Goal: Task Accomplishment & Management: Complete application form

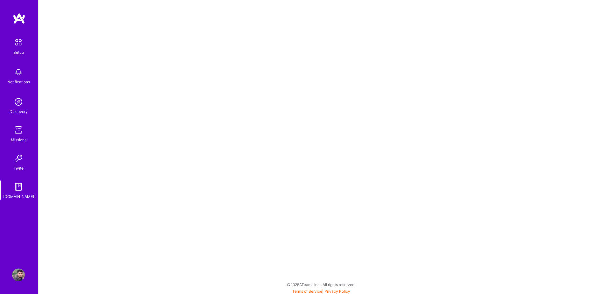
drag, startPoint x: 0, startPoint y: 0, endPoint x: 22, endPoint y: 45, distance: 50.1
click at [22, 45] on img at bounding box center [18, 42] width 13 height 13
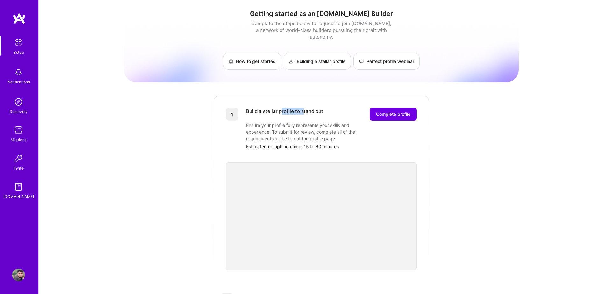
drag, startPoint x: 281, startPoint y: 105, endPoint x: 303, endPoint y: 104, distance: 22.3
click at [303, 108] on div "Build a stellar profile to stand out" at bounding box center [284, 114] width 77 height 13
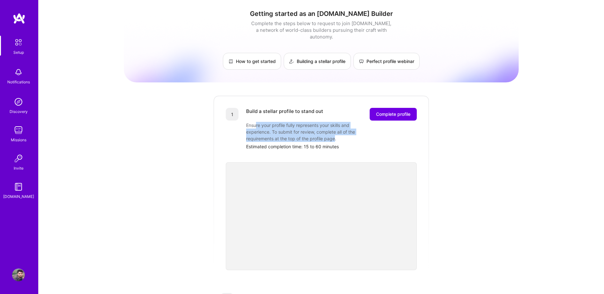
drag, startPoint x: 303, startPoint y: 104, endPoint x: 335, endPoint y: 132, distance: 42.4
click at [335, 132] on div "Ensure your profile fully represents your skills and experience. To submit for …" at bounding box center [309, 132] width 127 height 20
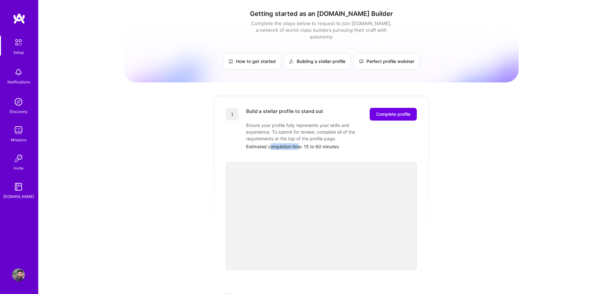
drag, startPoint x: 271, startPoint y: 140, endPoint x: 308, endPoint y: 140, distance: 36.3
click at [308, 143] on div "Estimated completion time: 15 to 60 minutes" at bounding box center [331, 146] width 171 height 7
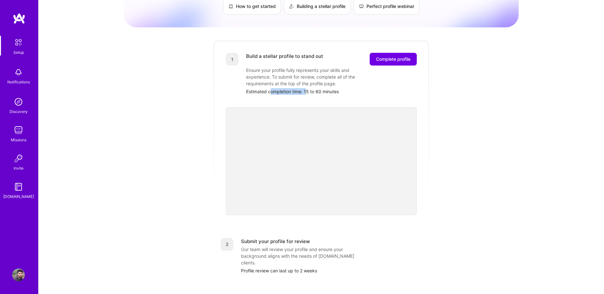
scroll to position [74, 0]
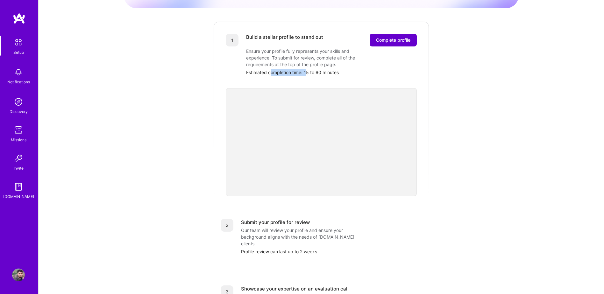
click at [389, 37] on span "Complete profile" at bounding box center [393, 40] width 34 height 6
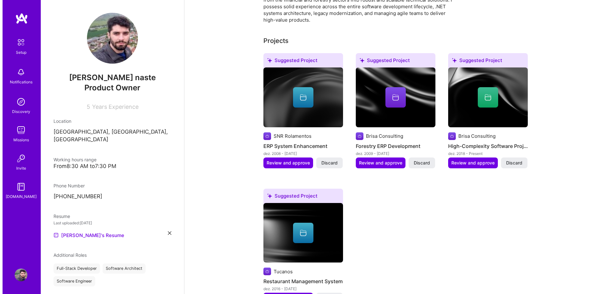
scroll to position [149, 0]
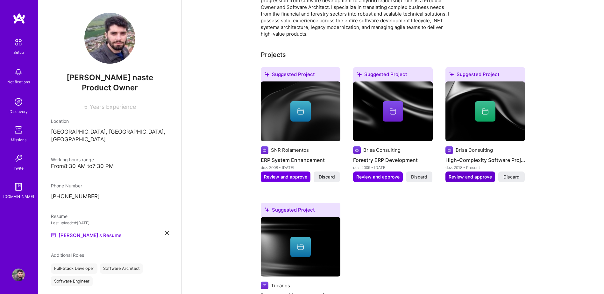
click at [462, 174] on span "Review and approve" at bounding box center [470, 177] width 43 height 6
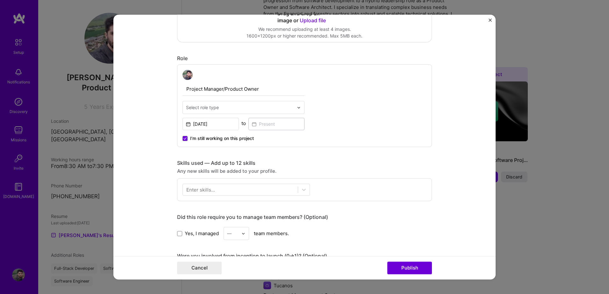
scroll to position [223, 0]
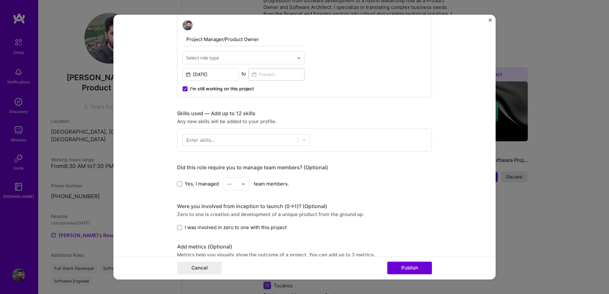
click at [249, 85] on div "I’m still working on this project" at bounding box center [244, 86] width 122 height 11
click at [246, 63] on div "Select role type" at bounding box center [240, 58] width 114 height 12
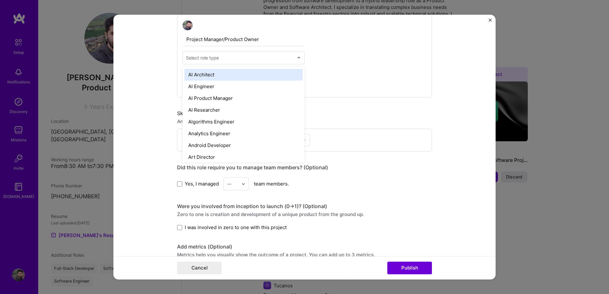
click at [334, 74] on div "Project Manager/Product Owner option AI Architect focused, 1 of 70. 70 results …" at bounding box center [304, 56] width 255 height 83
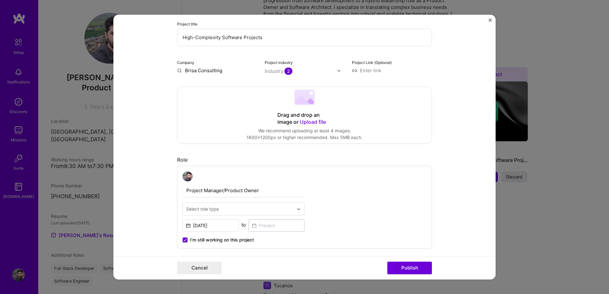
scroll to position [0, 0]
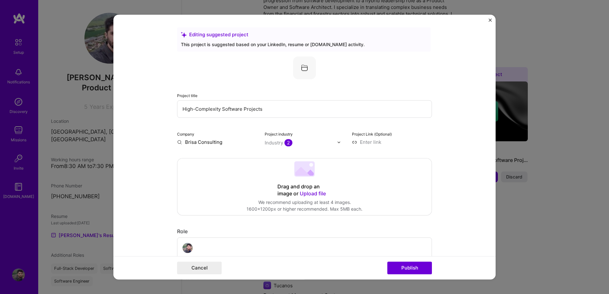
drag, startPoint x: 267, startPoint y: 110, endPoint x: 130, endPoint y: 112, distance: 136.7
click at [130, 112] on form "Editing suggested project This project is suggested based on your LinkedIn, res…" at bounding box center [304, 147] width 382 height 265
drag, startPoint x: 237, startPoint y: 114, endPoint x: 146, endPoint y: 111, distance: 91.1
click at [146, 111] on form "Editing suggested project This project is suggested based on your LinkedIn, res…" at bounding box center [304, 147] width 382 height 265
paste input "System Migration ([GEOGRAPHIC_DATA]/BO Paper):"
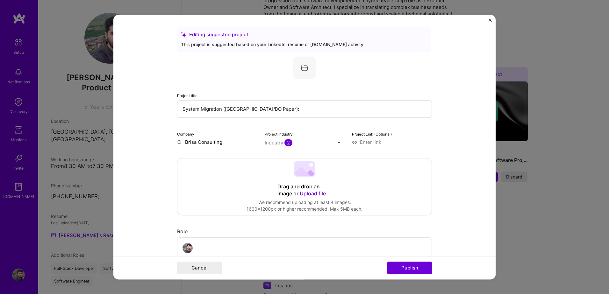
type input "System Migration ([GEOGRAPHIC_DATA]/BO Paper):"
click at [211, 142] on input "Brisa Consulting" at bounding box center [217, 142] width 80 height 7
click at [219, 142] on input "Brisa Consulting" at bounding box center [217, 142] width 80 height 7
click at [177, 144] on input "Brisa Consulting" at bounding box center [217, 142] width 80 height 7
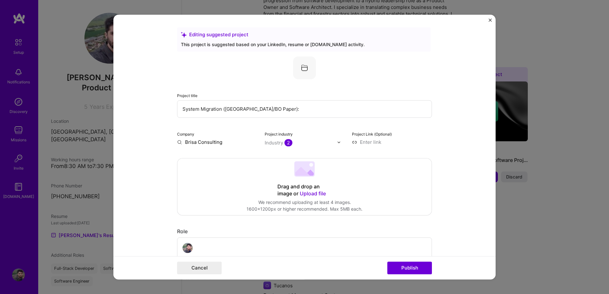
click at [177, 143] on input "Brisa Consulting" at bounding box center [217, 142] width 80 height 7
click at [224, 143] on input "Brisa Consulting" at bounding box center [217, 142] width 80 height 7
type input "PISA/BO Paper"
click at [221, 156] on div "PISA/BO Paper" at bounding box center [233, 156] width 40 height 11
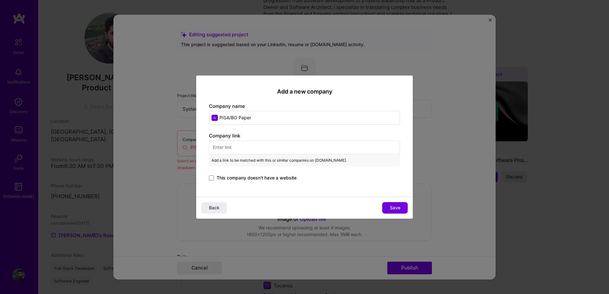
click at [243, 143] on input "text" at bounding box center [304, 147] width 191 height 14
paste input "[URL][DOMAIN_NAME]"
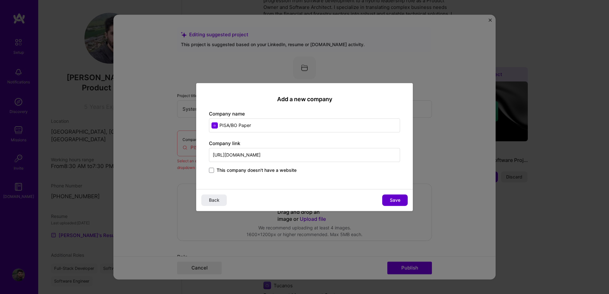
type input "[URL][DOMAIN_NAME]"
click at [397, 200] on span "Save" at bounding box center [395, 200] width 11 height 6
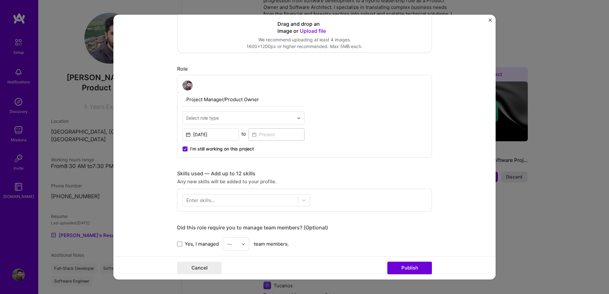
scroll to position [149, 0]
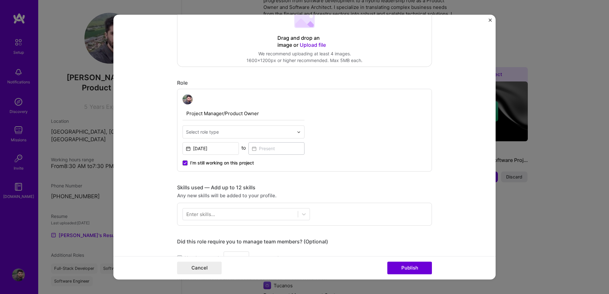
click at [212, 130] on div "Select role type" at bounding box center [202, 132] width 33 height 7
click at [213, 130] on div "Select role type" at bounding box center [202, 132] width 33 height 7
click at [213, 114] on input "Project Manager/Product Owner" at bounding box center [244, 113] width 122 height 13
click at [192, 114] on input "Project Manager/Product Owner" at bounding box center [244, 113] width 122 height 13
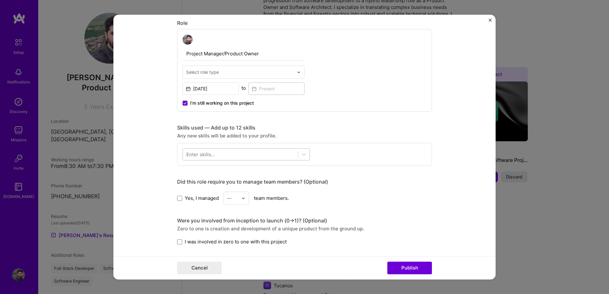
scroll to position [223, 0]
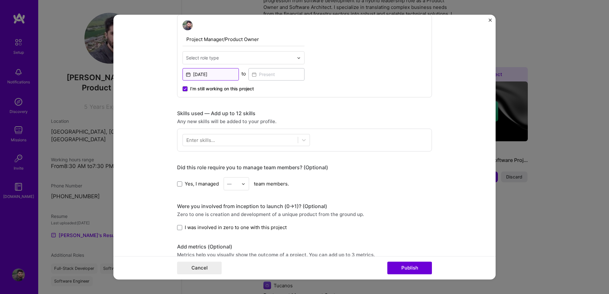
click at [220, 73] on input "[DATE]" at bounding box center [211, 74] width 56 height 12
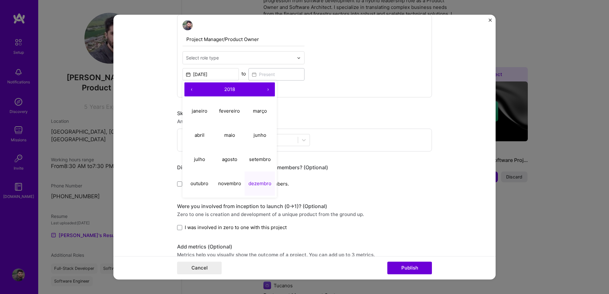
click at [192, 89] on button "‹" at bounding box center [191, 89] width 14 height 14
click at [190, 89] on button "‹" at bounding box center [191, 89] width 14 height 14
click at [199, 112] on abbr "janeiro" at bounding box center [200, 111] width 16 height 6
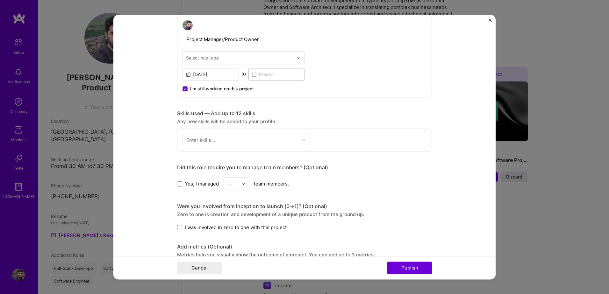
click at [228, 67] on div "Project Manager/Product Owner Select role type [DATE] to I’m still working on t…" at bounding box center [244, 56] width 122 height 72
click at [220, 74] on input "[DATE]" at bounding box center [211, 74] width 56 height 12
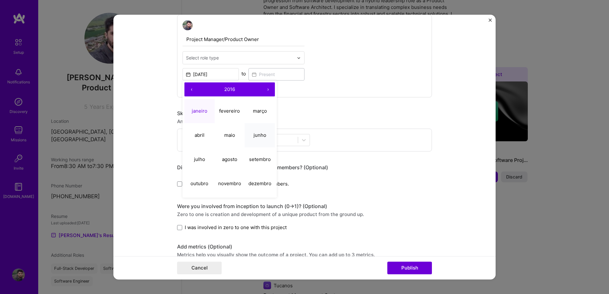
click at [258, 136] on abbr "junho" at bounding box center [260, 135] width 13 height 6
type input "[DATE]"
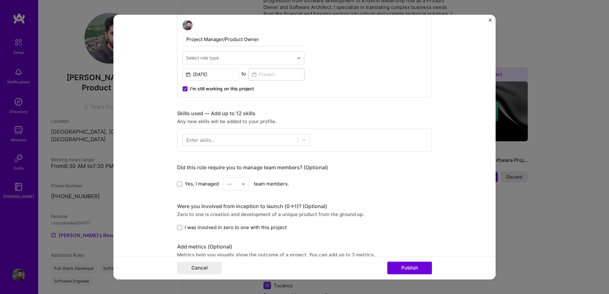
click at [203, 88] on span "I’m still working on this project" at bounding box center [222, 89] width 64 height 6
click at [0, 0] on input "I’m still working on this project" at bounding box center [0, 0] width 0 height 0
click at [268, 75] on input at bounding box center [276, 74] width 56 height 12
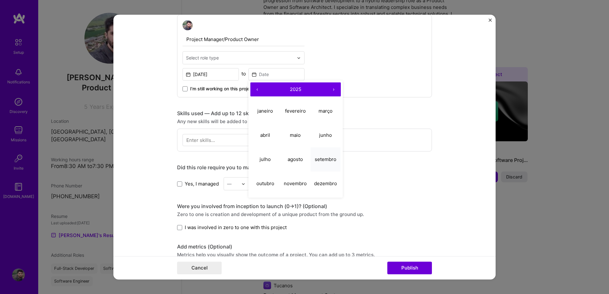
click at [321, 159] on abbr "setembro" at bounding box center [326, 159] width 22 height 6
type input "[DATE]"
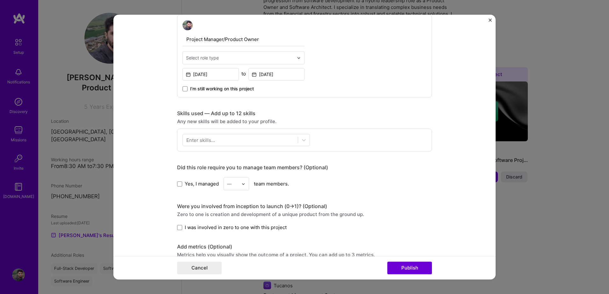
click at [209, 141] on div "Enter skills..." at bounding box center [200, 140] width 29 height 7
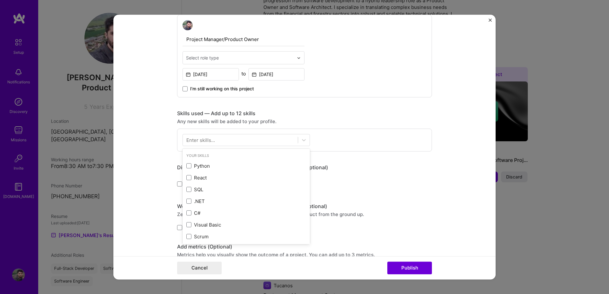
click at [140, 129] on form "Editing suggested project This project is suggested based on your LinkedIn, res…" at bounding box center [304, 147] width 382 height 265
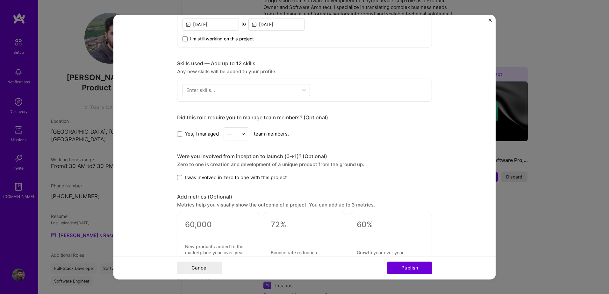
scroll to position [297, 0]
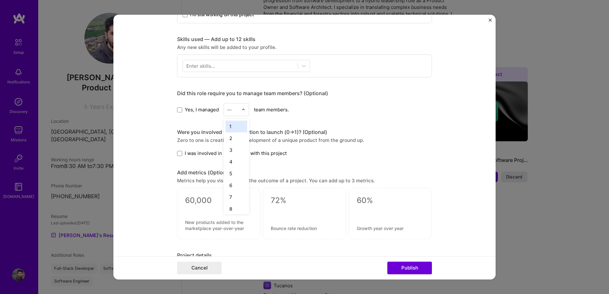
click at [233, 110] on input "text" at bounding box center [232, 109] width 11 height 7
click at [234, 183] on div "6" at bounding box center [237, 186] width 22 height 12
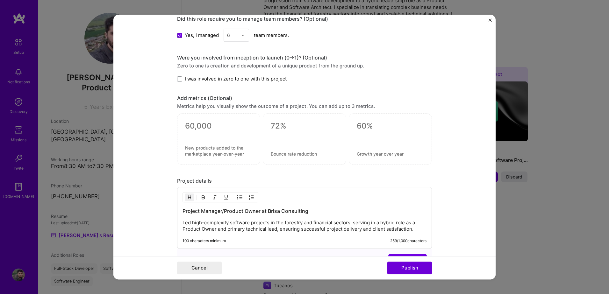
click at [200, 80] on span "I was involved in zero to one with this project" at bounding box center [236, 78] width 102 height 7
click at [0, 0] on input "I was involved in zero to one with this project" at bounding box center [0, 0] width 0 height 0
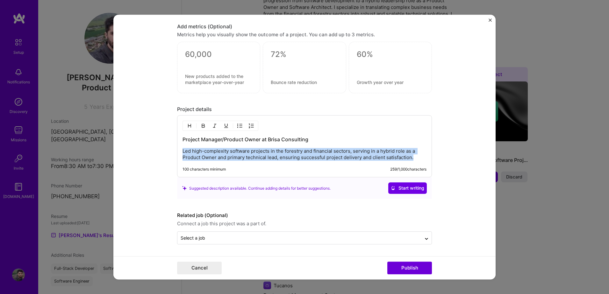
drag, startPoint x: 377, startPoint y: 159, endPoint x: 178, endPoint y: 148, distance: 199.4
click at [178, 148] on div "Project Manager/Product Owner at Brisa Consulting Led high-complexity software …" at bounding box center [304, 147] width 255 height 62
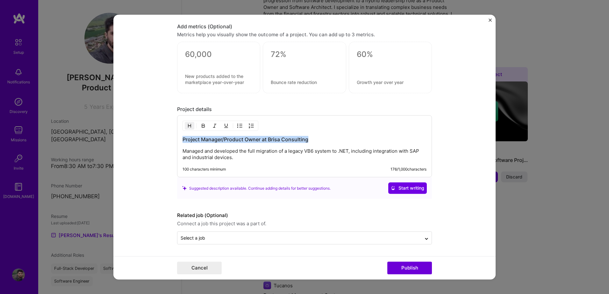
drag, startPoint x: 312, startPoint y: 139, endPoint x: 168, endPoint y: 137, distance: 144.3
click at [168, 137] on form "Editing suggested project This project is suggested based on your LinkedIn, res…" at bounding box center [304, 147] width 382 height 265
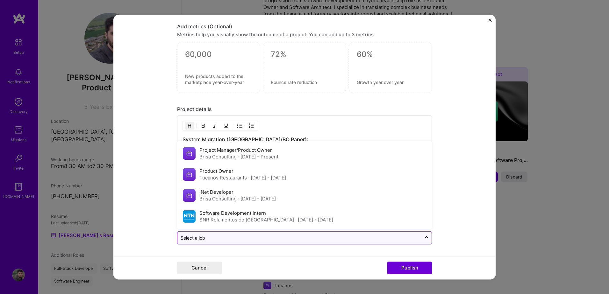
click at [212, 236] on input "text" at bounding box center [300, 238] width 238 height 7
click at [152, 197] on form "Editing suggested project This project is suggested based on your LinkedIn, res…" at bounding box center [304, 147] width 382 height 265
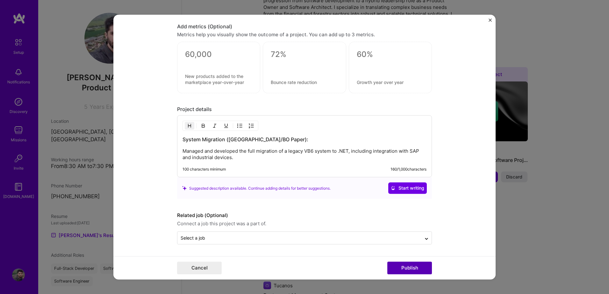
click at [416, 269] on button "Publish" at bounding box center [409, 268] width 45 height 13
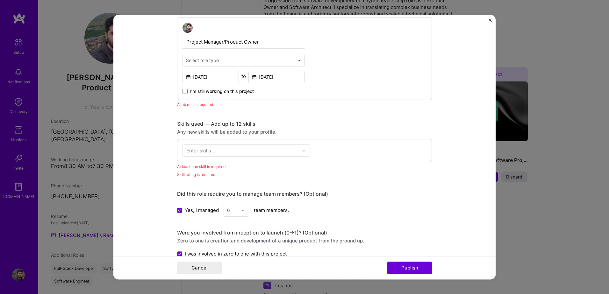
scroll to position [214, 0]
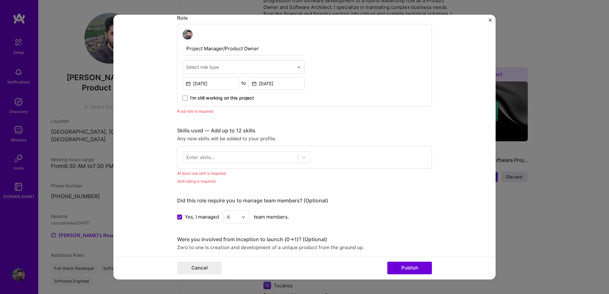
click at [202, 68] on div "Select role type" at bounding box center [202, 67] width 33 height 7
type input "proje"
click at [216, 84] on div "Project Manager" at bounding box center [243, 84] width 118 height 12
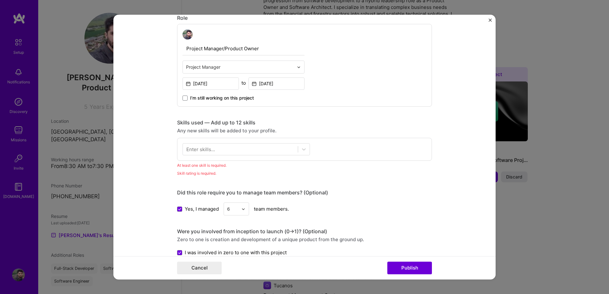
click at [197, 149] on div "Enter skills..." at bounding box center [200, 149] width 29 height 7
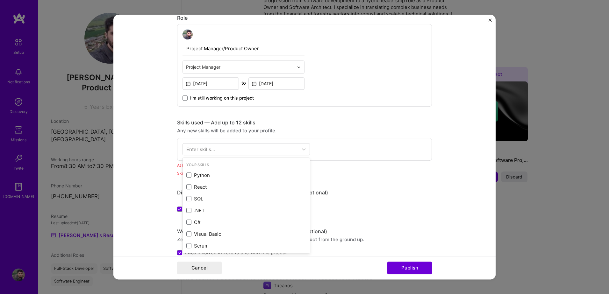
click at [197, 149] on div "Enter skills..." at bounding box center [200, 149] width 29 height 7
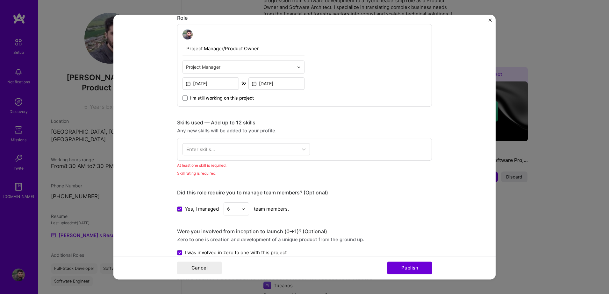
click at [197, 149] on div "Enter skills..." at bounding box center [200, 149] width 29 height 7
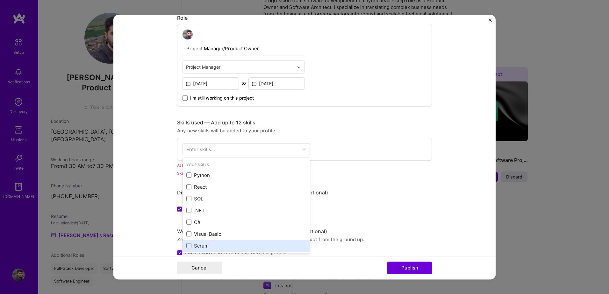
click at [200, 244] on div "Scrum" at bounding box center [246, 246] width 120 height 7
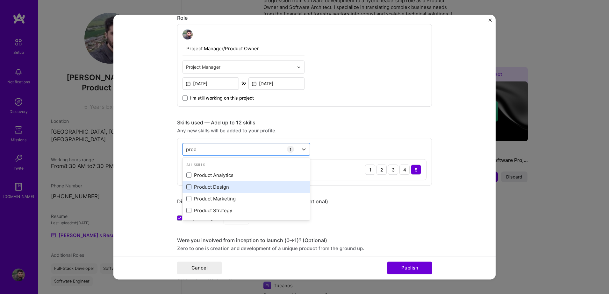
click at [188, 190] on span at bounding box center [188, 187] width 5 height 5
click at [0, 0] on input "checkbox" at bounding box center [0, 0] width 0 height 0
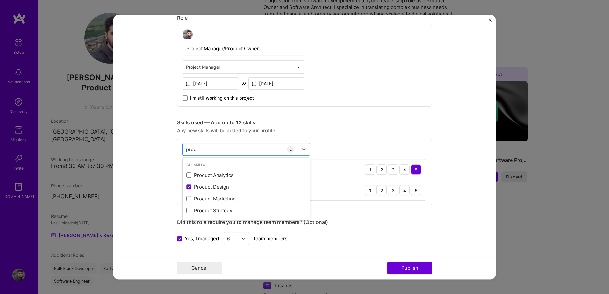
type input "prod"
click at [138, 186] on form "Editing suggested project This project is suggested based on your LinkedIn, res…" at bounding box center [304, 147] width 382 height 265
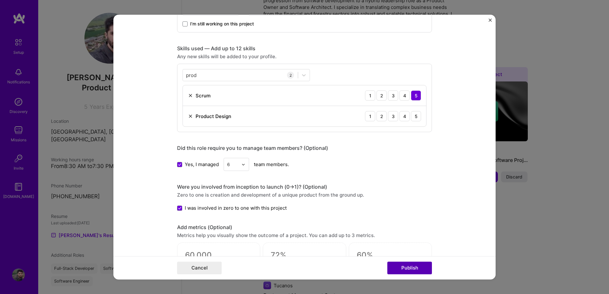
click at [410, 268] on button "Publish" at bounding box center [409, 268] width 45 height 13
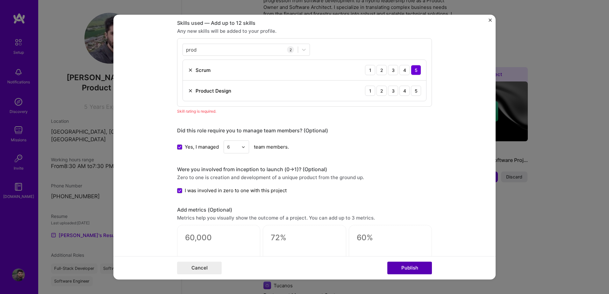
scroll to position [319, 0]
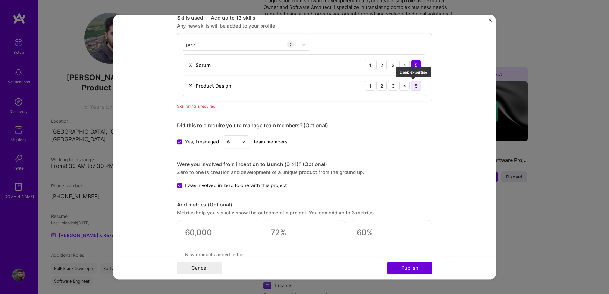
click at [416, 84] on div "5" at bounding box center [416, 86] width 10 height 10
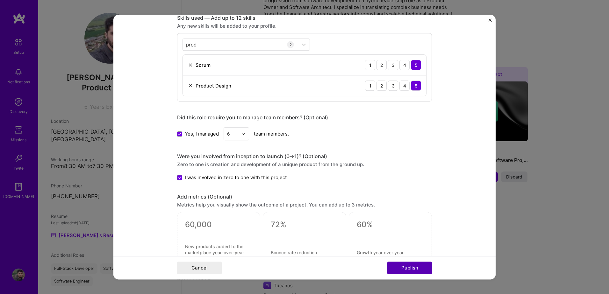
click at [401, 267] on button "Publish" at bounding box center [409, 268] width 45 height 13
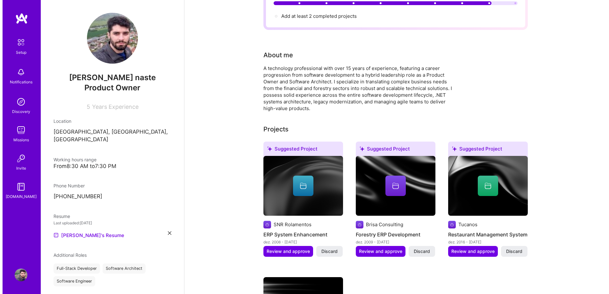
scroll to position [149, 0]
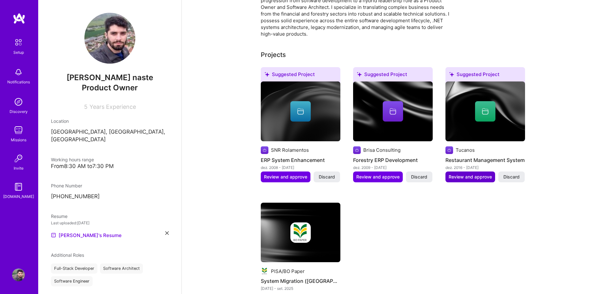
click at [464, 174] on span "Review and approve" at bounding box center [470, 177] width 43 height 6
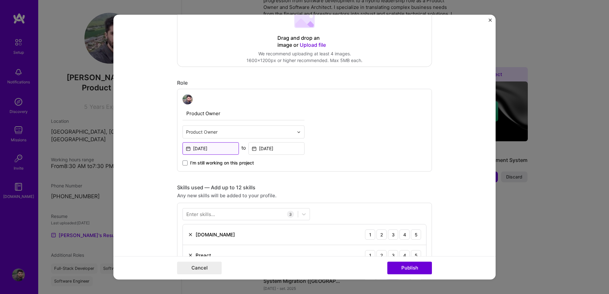
click at [214, 147] on input "[DATE]" at bounding box center [211, 148] width 56 height 12
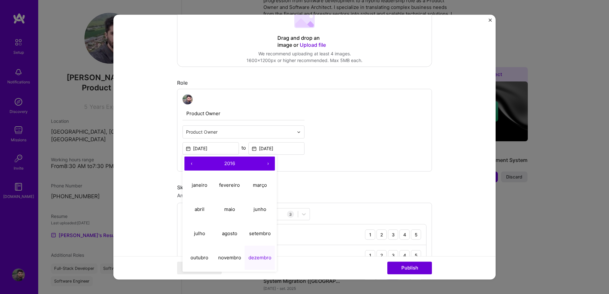
click at [266, 164] on button "›" at bounding box center [268, 164] width 14 height 14
click at [198, 187] on abbr "janeiro" at bounding box center [200, 185] width 16 height 6
type input "[DATE]"
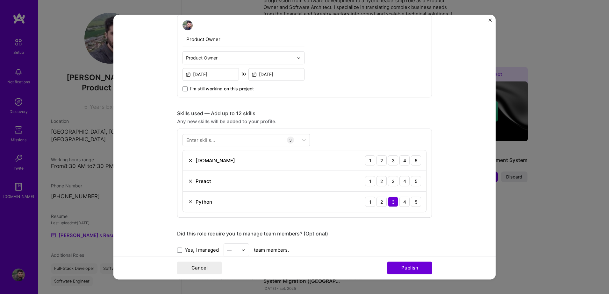
scroll to position [297, 0]
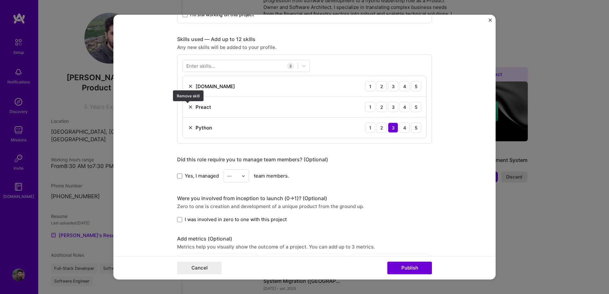
click at [189, 106] on img at bounding box center [190, 106] width 5 height 5
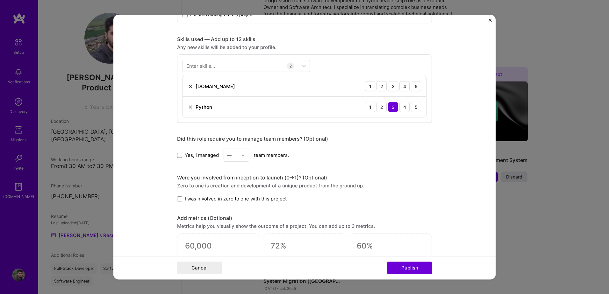
click at [208, 65] on div "Enter skills..." at bounding box center [200, 66] width 29 height 7
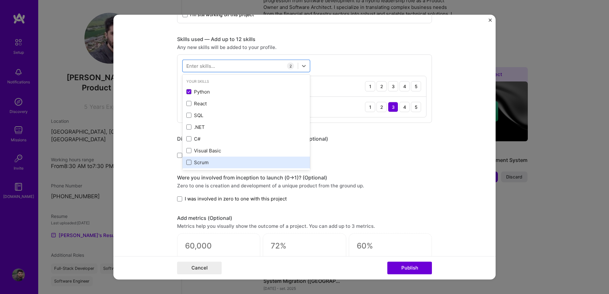
click at [189, 162] on span at bounding box center [188, 162] width 5 height 5
click at [0, 0] on input "checkbox" at bounding box center [0, 0] width 0 height 0
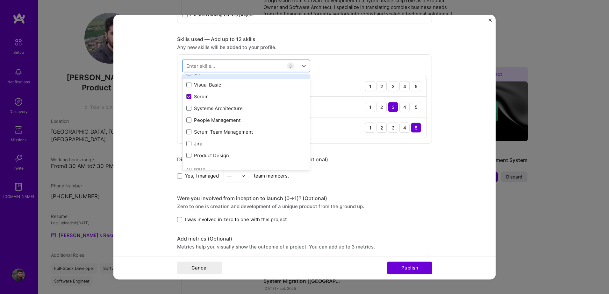
scroll to position [74, 0]
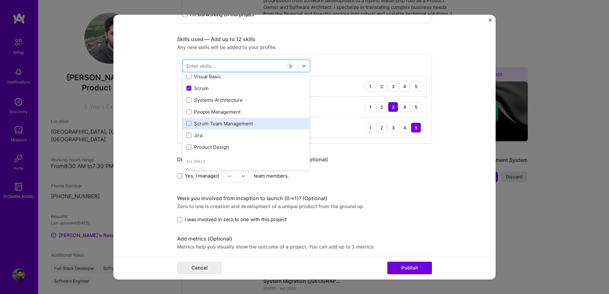
click at [200, 126] on div "Scrum Team Management" at bounding box center [246, 123] width 120 height 7
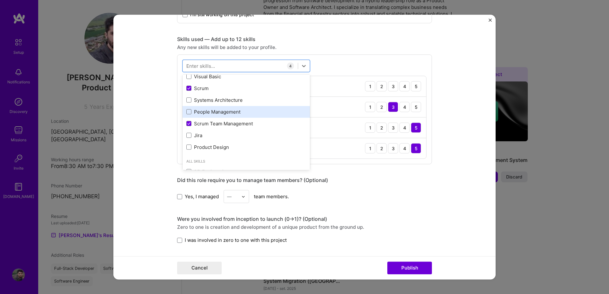
click at [208, 111] on div "People Management" at bounding box center [246, 112] width 120 height 7
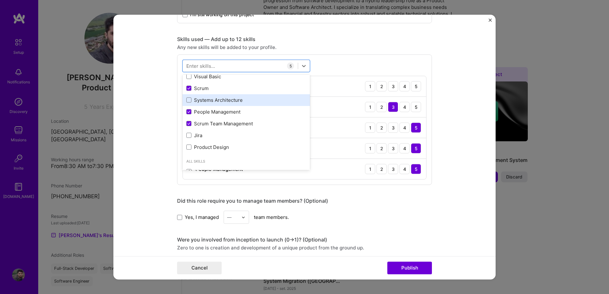
click at [209, 103] on div "Systems Architecture" at bounding box center [246, 100] width 120 height 7
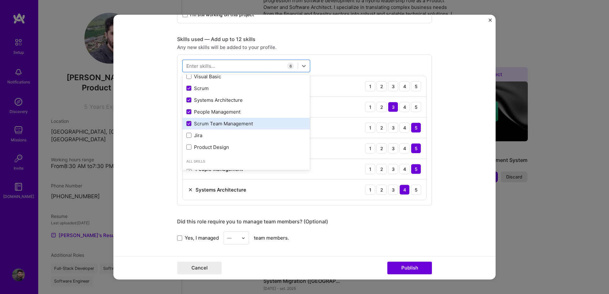
scroll to position [0, 0]
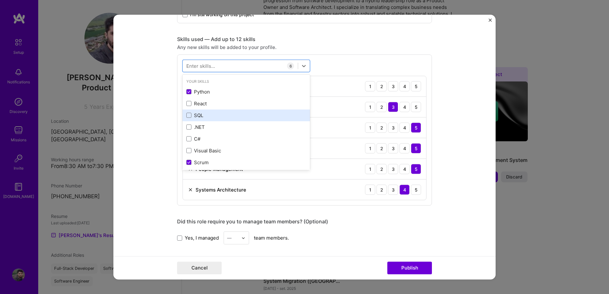
click at [191, 115] on div "SQL" at bounding box center [246, 115] width 120 height 7
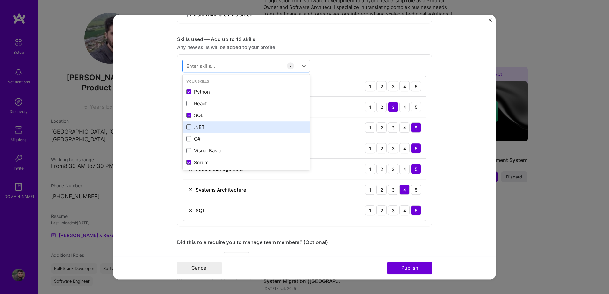
click at [188, 130] on span at bounding box center [188, 127] width 5 height 5
click at [0, 0] on input "checkbox" at bounding box center [0, 0] width 0 height 0
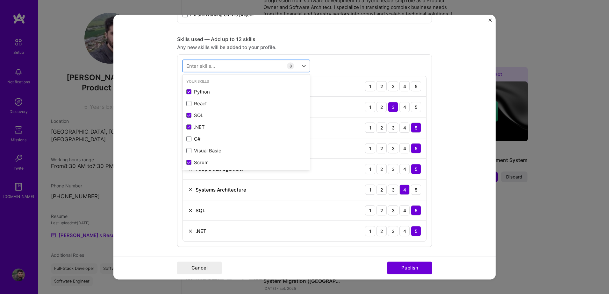
click at [158, 123] on form "Editing suggested project This project is suggested based on your LinkedIn, res…" at bounding box center [304, 147] width 382 height 265
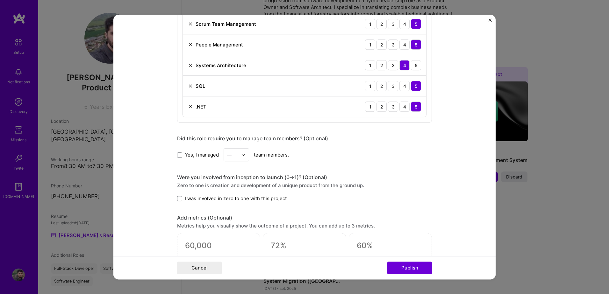
scroll to position [446, 0]
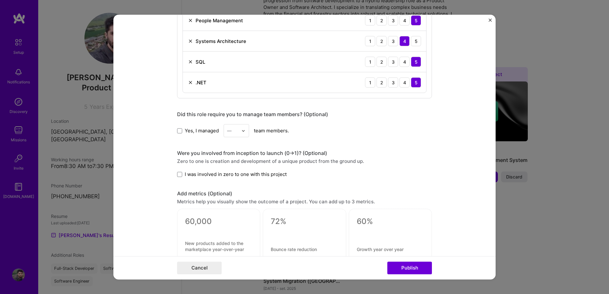
click at [202, 129] on span "Yes, I managed" at bounding box center [202, 130] width 34 height 7
click at [0, 0] on input "Yes, I managed" at bounding box center [0, 0] width 0 height 0
click at [241, 131] on img at bounding box center [243, 131] width 4 height 4
click at [233, 191] on div "11" at bounding box center [237, 191] width 22 height 12
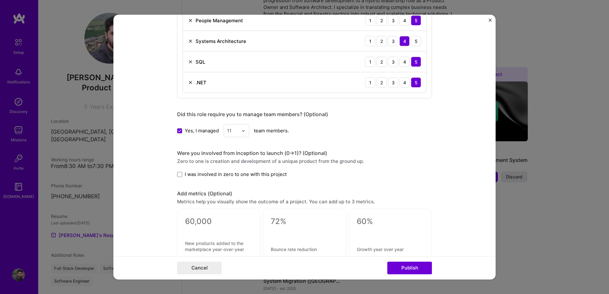
click at [201, 174] on span "I was involved in zero to one with this project" at bounding box center [236, 174] width 102 height 7
click at [0, 0] on input "I was involved in zero to one with this project" at bounding box center [0, 0] width 0 height 0
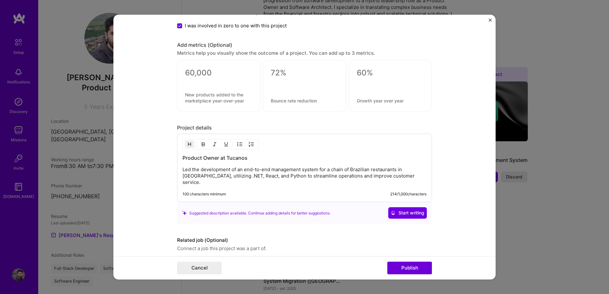
scroll to position [613, 0]
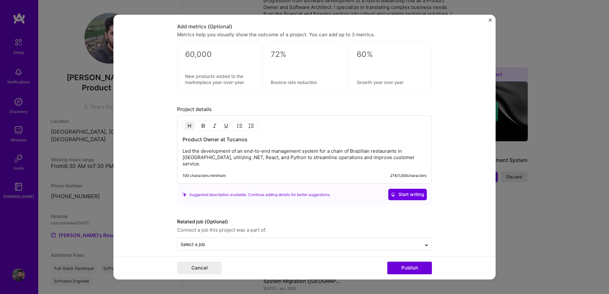
click at [262, 157] on p "Led the development of an end-to-end management system for a chain of Brazilian…" at bounding box center [305, 157] width 244 height 19
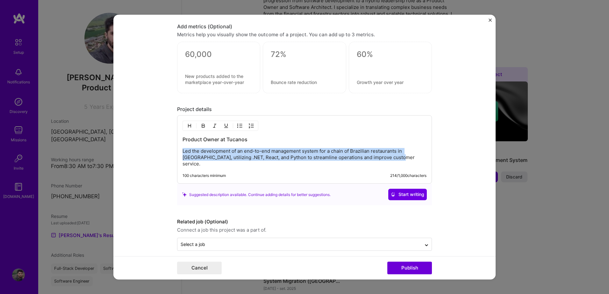
click at [262, 157] on p "Led the development of an end-to-end management system for a chain of Brazilian…" at bounding box center [305, 157] width 244 height 19
click at [389, 158] on p "Led the development of an end-to-end management system for a chain of Brazilian…" at bounding box center [305, 157] width 244 height 19
drag, startPoint x: 392, startPoint y: 158, endPoint x: 161, endPoint y: 128, distance: 232.9
click at [161, 128] on form "Editing suggested project This project is suggested based on your LinkedIn, res…" at bounding box center [304, 147] width 382 height 265
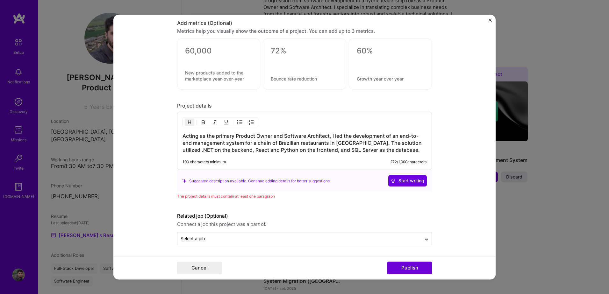
scroll to position [617, 0]
click at [414, 266] on button "Publish" at bounding box center [409, 268] width 45 height 13
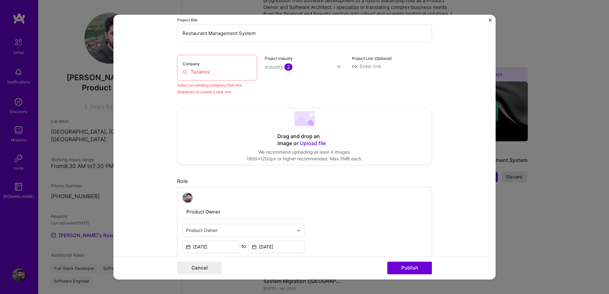
scroll to position [42, 0]
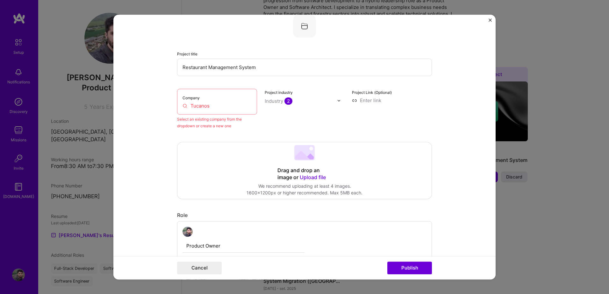
click at [204, 104] on input "Tucanos" at bounding box center [217, 106] width 69 height 7
click at [211, 107] on input "Tucanos" at bounding box center [217, 106] width 69 height 7
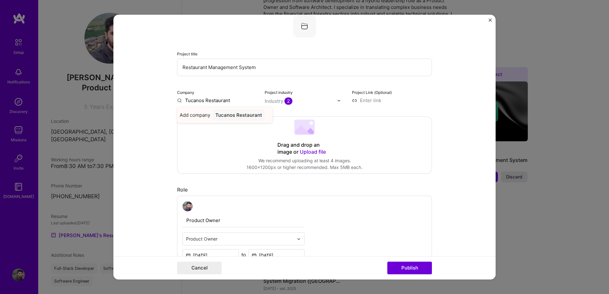
type input "Tucanos Restaurant"
click at [228, 117] on div "Tucanos Restaurant" at bounding box center [239, 115] width 52 height 11
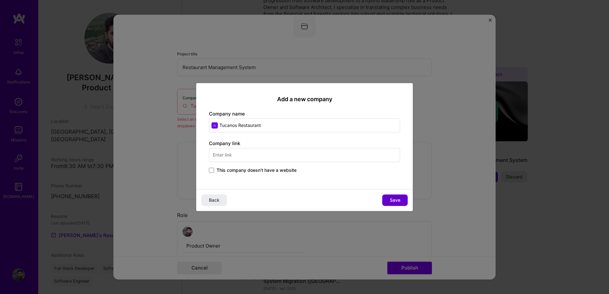
click at [394, 200] on span "Save" at bounding box center [395, 200] width 11 height 6
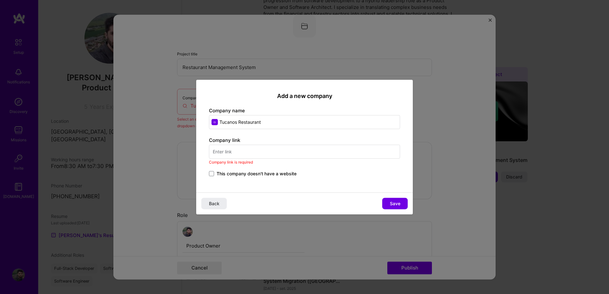
click at [260, 174] on span "This company doesn't have a website" at bounding box center [257, 173] width 80 height 6
click at [0, 0] on input "This company doesn't have a website" at bounding box center [0, 0] width 0 height 0
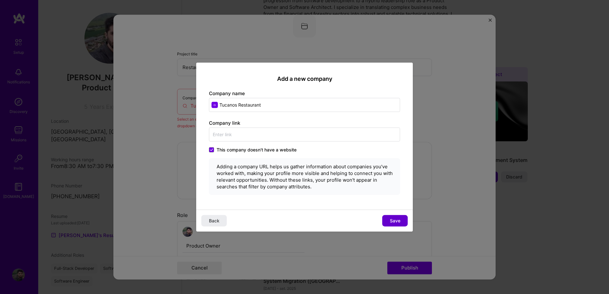
click at [395, 219] on span "Save" at bounding box center [395, 221] width 11 height 6
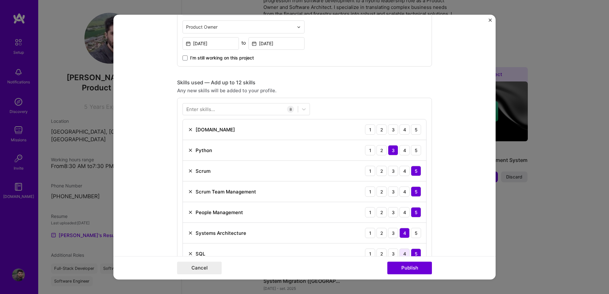
scroll to position [265, 0]
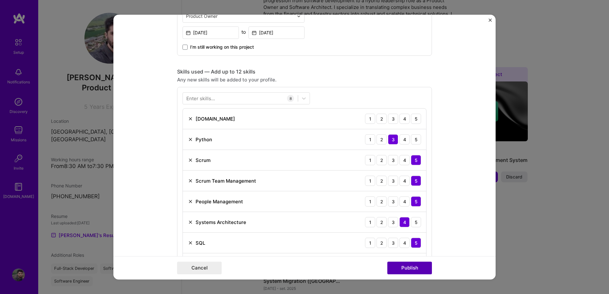
click at [416, 274] on button "Publish" at bounding box center [409, 268] width 45 height 13
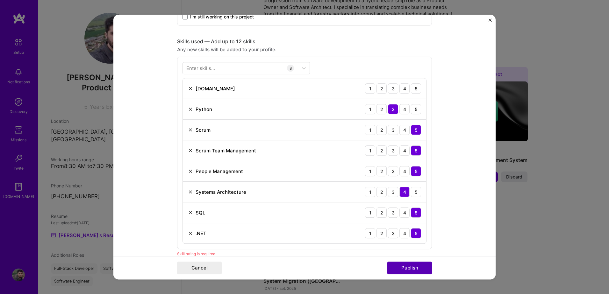
scroll to position [319, 0]
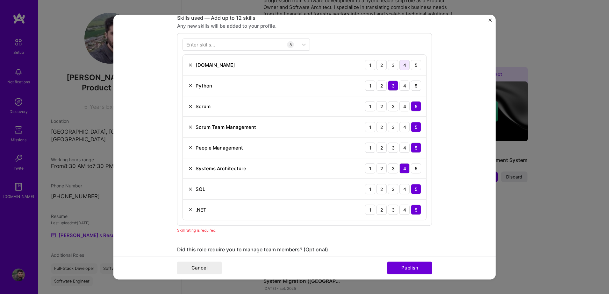
click at [404, 67] on div "4" at bounding box center [404, 65] width 10 height 10
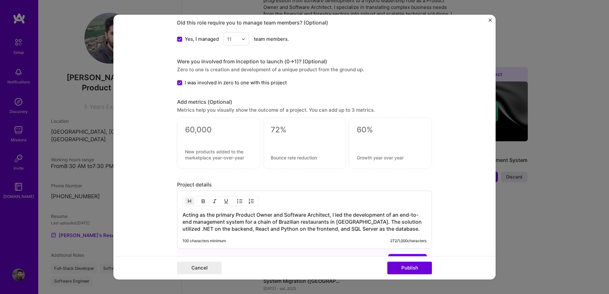
scroll to position [542, 0]
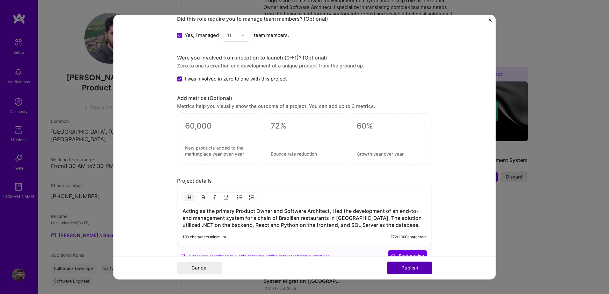
click at [402, 268] on button "Publish" at bounding box center [409, 268] width 45 height 13
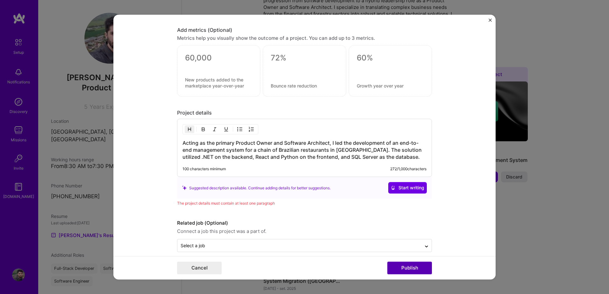
scroll to position [617, 0]
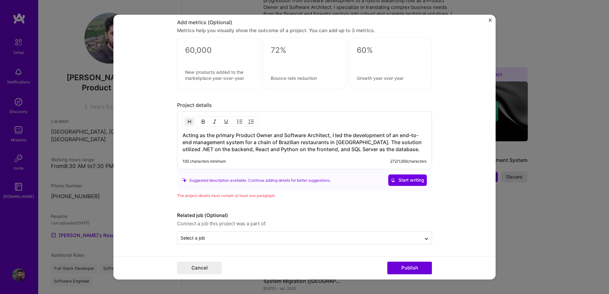
click at [389, 149] on h3 "Acting as the primary Product Owner and Software Architect, I led the developme…" at bounding box center [305, 142] width 244 height 21
click at [386, 150] on h3 "Acting as the primary Product Owner and Software Architect, I led the developme…" at bounding box center [305, 142] width 244 height 21
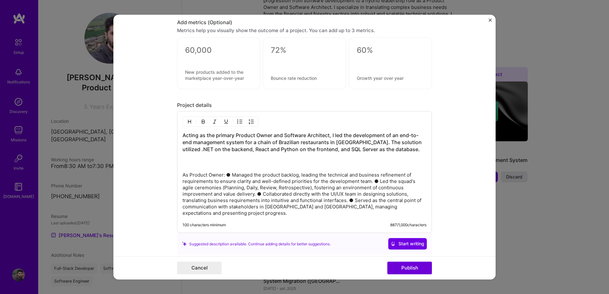
click at [223, 176] on p "As Product Owner: ● Managed the product backlog, leading the technical and busi…" at bounding box center [305, 194] width 244 height 45
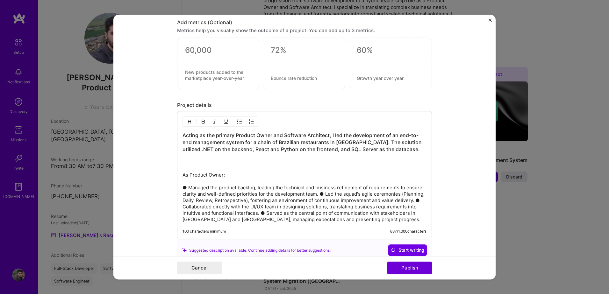
click at [319, 196] on p "As Product Owner: ● Managed the product backlog, leading the technical and busi…" at bounding box center [305, 197] width 244 height 51
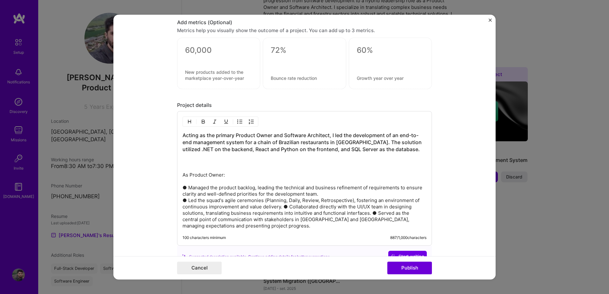
click at [183, 188] on p "As Product Owner: ● Managed the product backlog, leading the technical and busi…" at bounding box center [305, 200] width 244 height 57
click at [281, 207] on p "As Product Owner: ● Managed the product backlog, leading the technical and busi…" at bounding box center [305, 200] width 244 height 57
click at [259, 218] on p "As Product Owner: ● Managed the product backlog, leading the technical and busi…" at bounding box center [305, 200] width 244 height 57
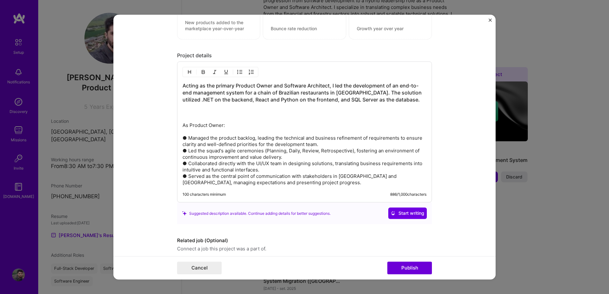
scroll to position [692, 0]
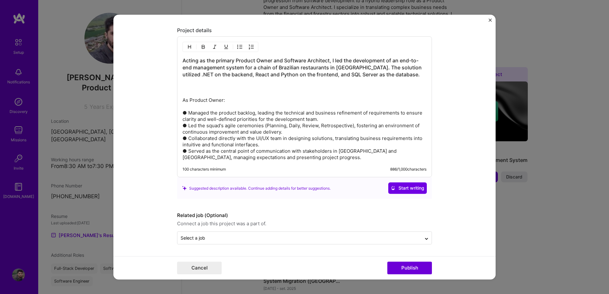
click at [295, 161] on p "As Product Owner: ● Managed the product backlog, leading the technical and busi…" at bounding box center [305, 129] width 244 height 64
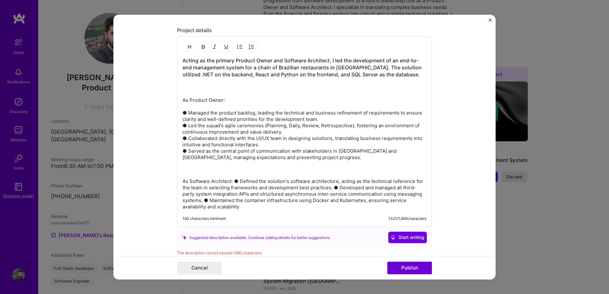
click at [231, 183] on p "As Software Architect: ● Defined the solution's software architecture, acting a…" at bounding box center [305, 195] width 244 height 32
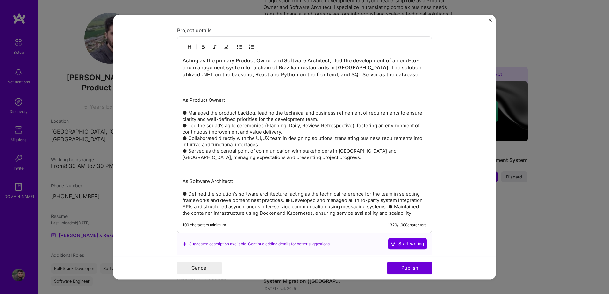
click at [284, 200] on p "As Software Architect: ● Defined the solution's software architecture, acting a…" at bounding box center [305, 198] width 244 height 38
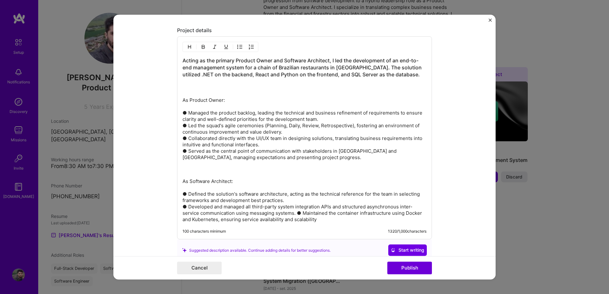
click at [294, 213] on p "As Software Architect: ● Defined the solution's software architecture, acting a…" at bounding box center [305, 201] width 244 height 45
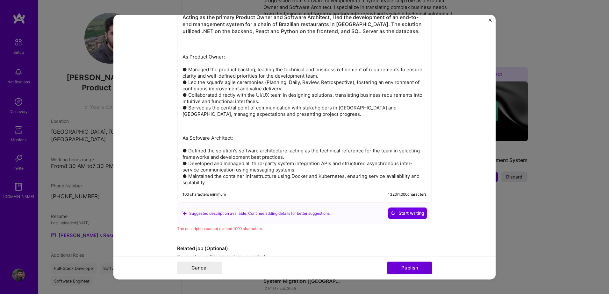
scroll to position [769, 0]
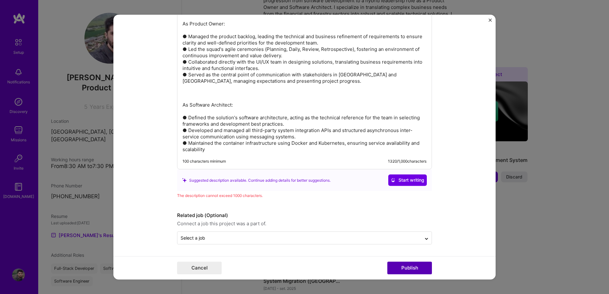
click at [401, 266] on button "Publish" at bounding box center [409, 268] width 45 height 13
drag, startPoint x: 197, startPoint y: 197, endPoint x: 229, endPoint y: 197, distance: 32.8
click at [229, 197] on div "The description cannot exceed 1000 characters." at bounding box center [304, 196] width 255 height 7
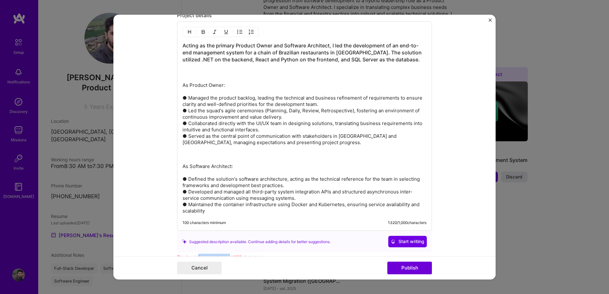
scroll to position [694, 0]
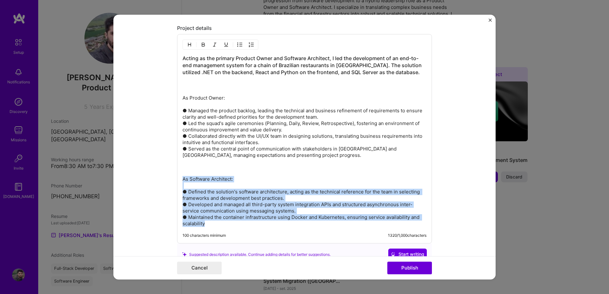
drag, startPoint x: 210, startPoint y: 226, endPoint x: 171, endPoint y: 174, distance: 64.9
click at [171, 174] on form "Editing suggested project This project is suggested based on your LinkedIn, res…" at bounding box center [304, 147] width 382 height 265
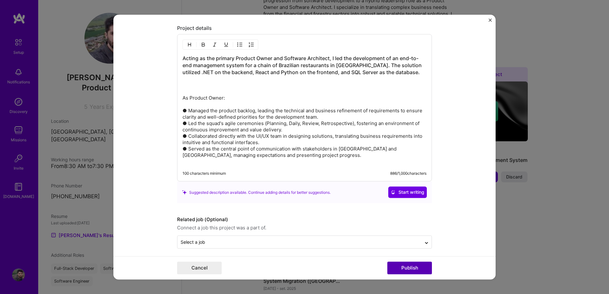
click at [415, 270] on button "Publish" at bounding box center [409, 268] width 45 height 13
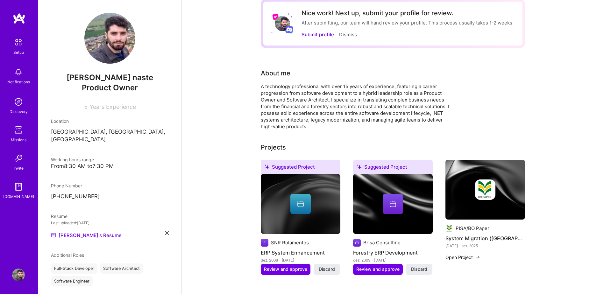
scroll to position [0, 0]
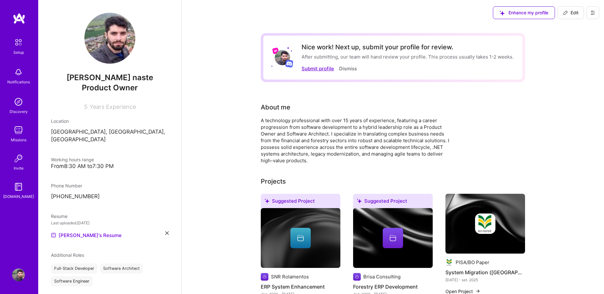
click at [319, 69] on button "Submit profile" at bounding box center [318, 68] width 32 height 7
select select "BR"
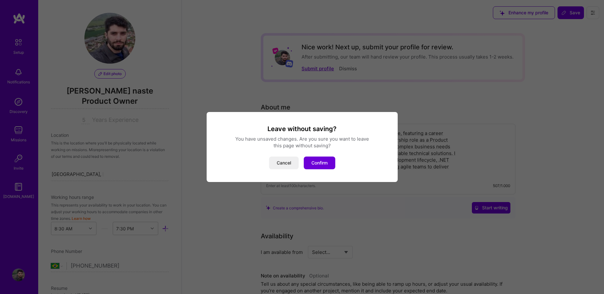
scroll to position [226, 0]
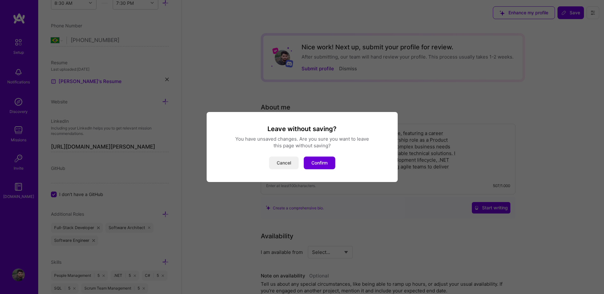
click at [287, 166] on button "Cancel" at bounding box center [284, 163] width 30 height 13
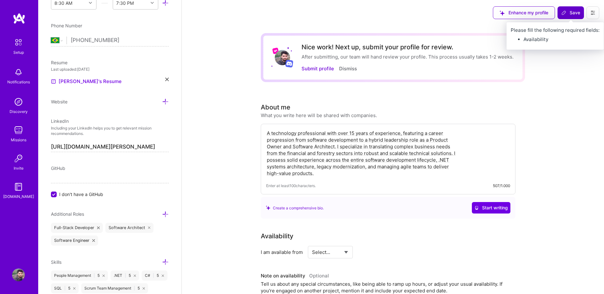
click at [560, 18] on button "Save" at bounding box center [571, 12] width 26 height 13
click at [569, 11] on span "Save" at bounding box center [571, 13] width 19 height 6
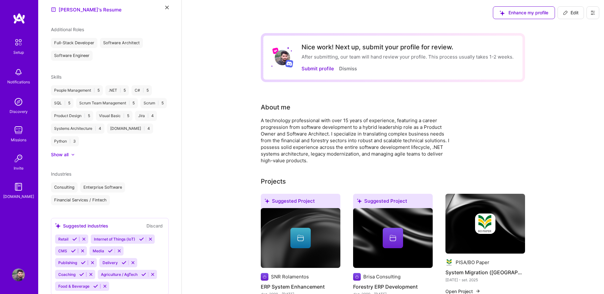
scroll to position [159, 0]
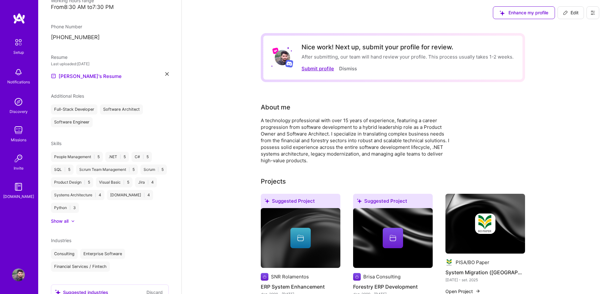
click at [320, 68] on button "Submit profile" at bounding box center [318, 68] width 32 height 7
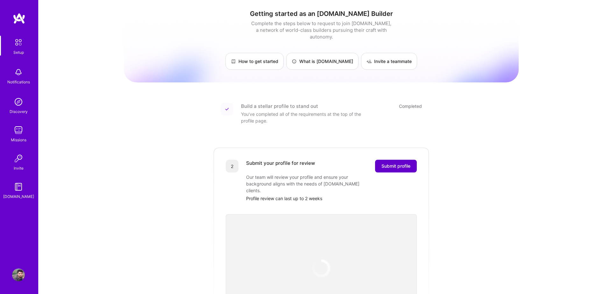
scroll to position [74, 0]
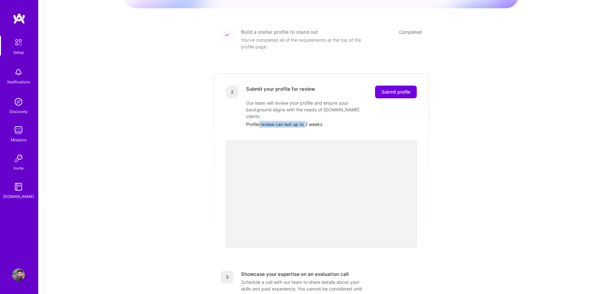
drag, startPoint x: 260, startPoint y: 111, endPoint x: 306, endPoint y: 111, distance: 45.6
click at [306, 121] on div "Profile review can last up to 2 weeks" at bounding box center [331, 124] width 171 height 7
drag, startPoint x: 306, startPoint y: 111, endPoint x: 275, endPoint y: 96, distance: 34.6
click at [275, 100] on div "Our team will review your profile and ensure your background aligns with the ne…" at bounding box center [309, 110] width 127 height 20
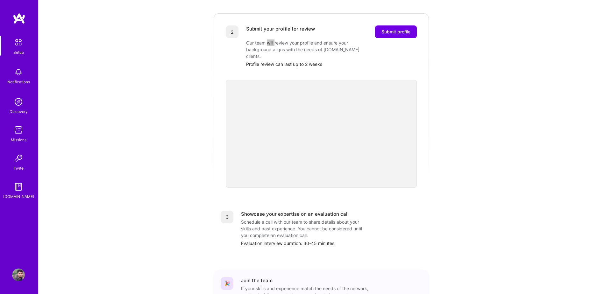
scroll to position [149, 0]
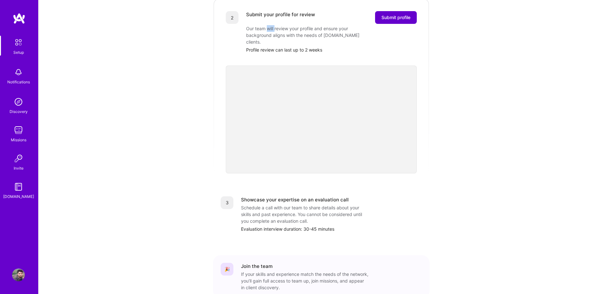
click at [384, 14] on span "Submit profile" at bounding box center [396, 17] width 29 height 6
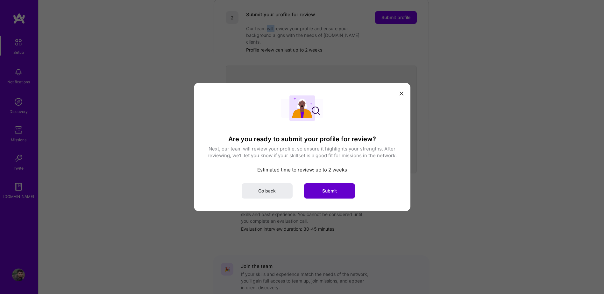
click at [330, 186] on button "Submit" at bounding box center [329, 190] width 51 height 15
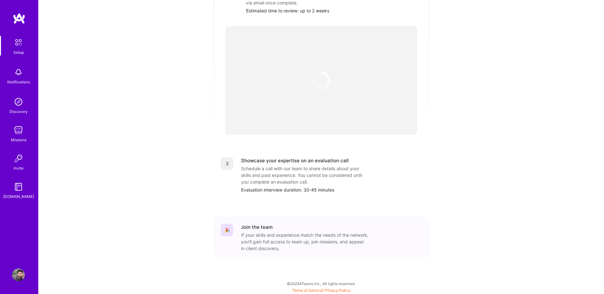
scroll to position [169, 0]
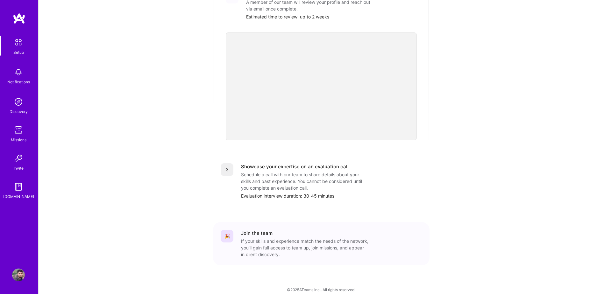
click at [338, 171] on div "Schedule a call with our team to share details about your skills and past exper…" at bounding box center [304, 181] width 127 height 20
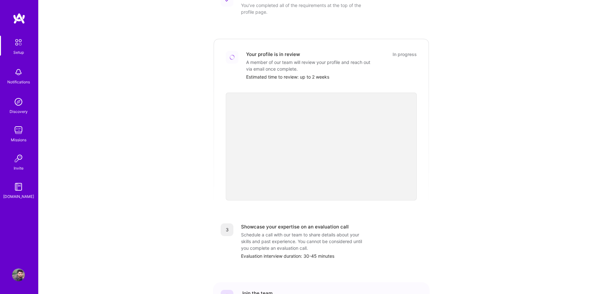
scroll to position [95, 0]
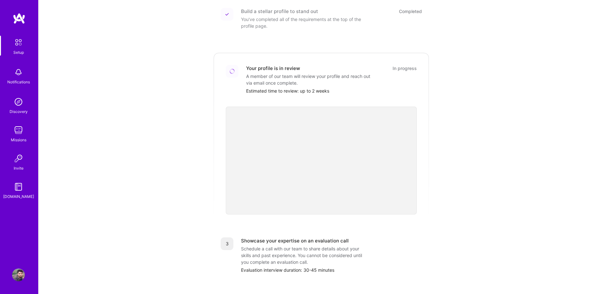
click at [455, 150] on div "Getting started as an [DOMAIN_NAME] Builder Complete the steps below to request…" at bounding box center [321, 140] width 395 height 461
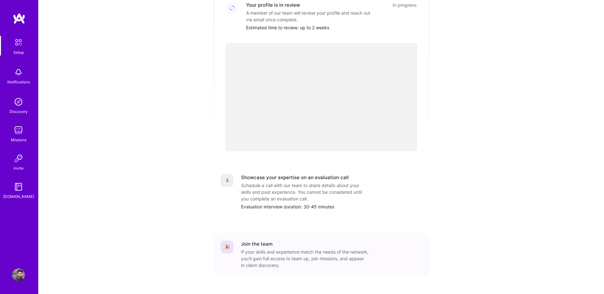
scroll to position [169, 0]
